Goal: Find specific page/section: Find specific page/section

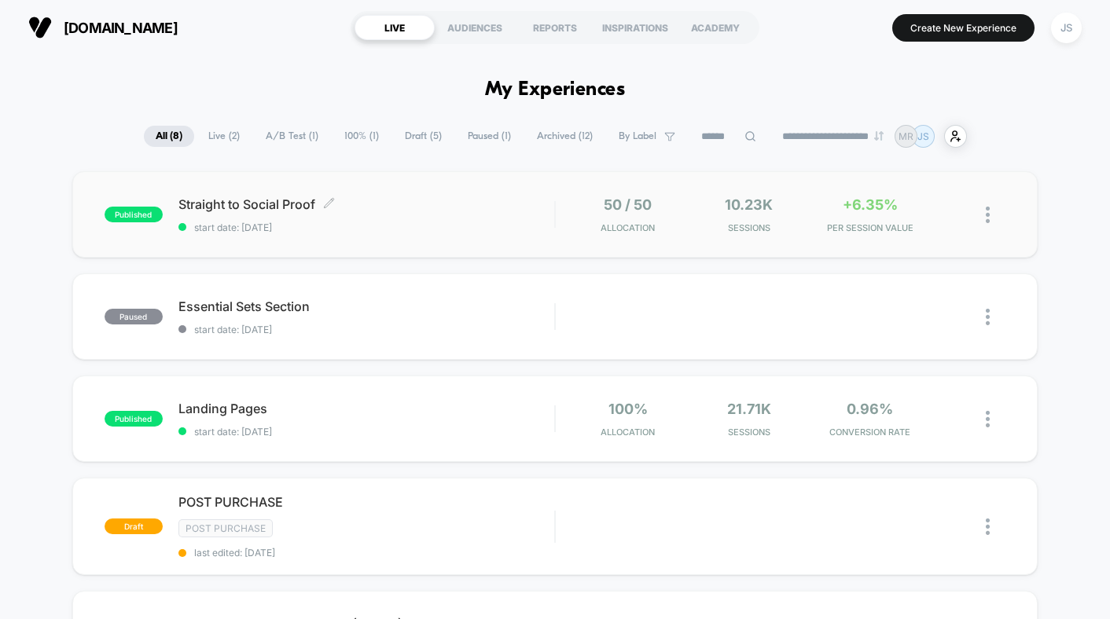
click at [227, 200] on span "Straight to Social Proof Click to edit experience details" at bounding box center [366, 204] width 376 height 16
